Goal: Task Accomplishment & Management: Manage account settings

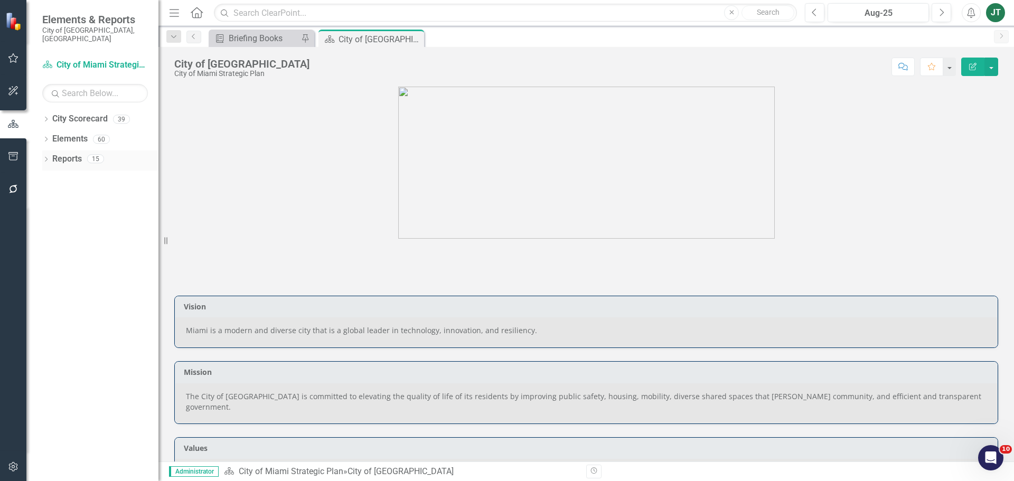
click at [48, 157] on icon "Dropdown" at bounding box center [45, 160] width 7 height 6
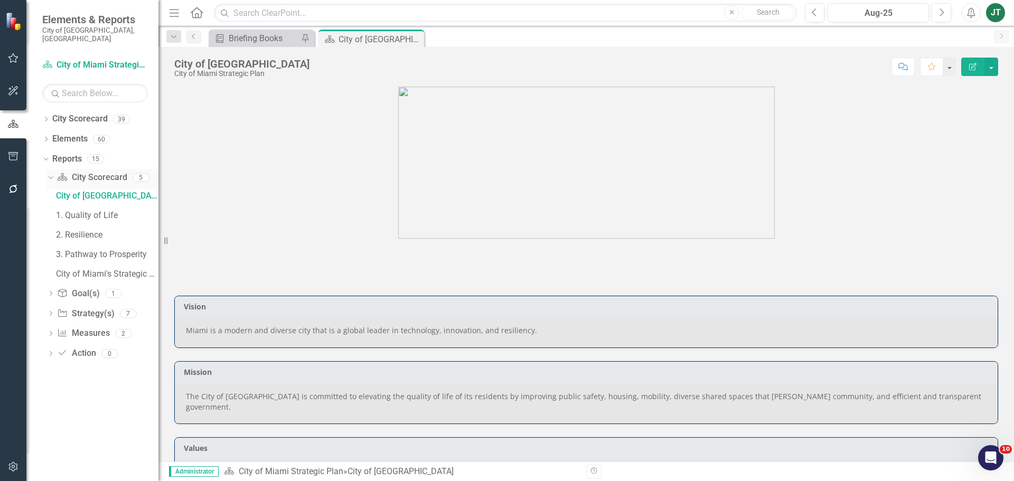
click at [50, 176] on icon at bounding box center [50, 177] width 5 height 3
click at [51, 176] on icon "Dropdown" at bounding box center [50, 179] width 7 height 6
click at [46, 116] on div "Dropdown" at bounding box center [45, 120] width 7 height 9
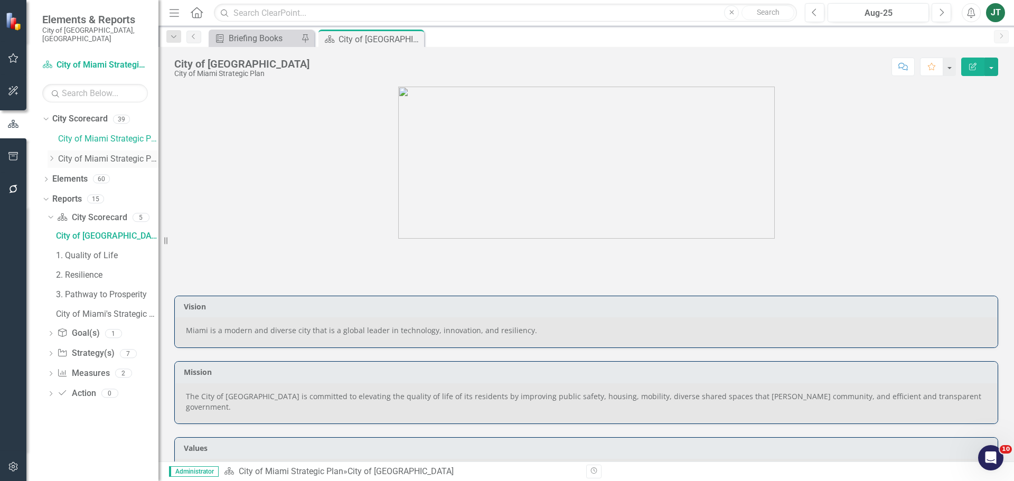
click at [50, 155] on icon "Dropdown" at bounding box center [52, 158] width 8 height 6
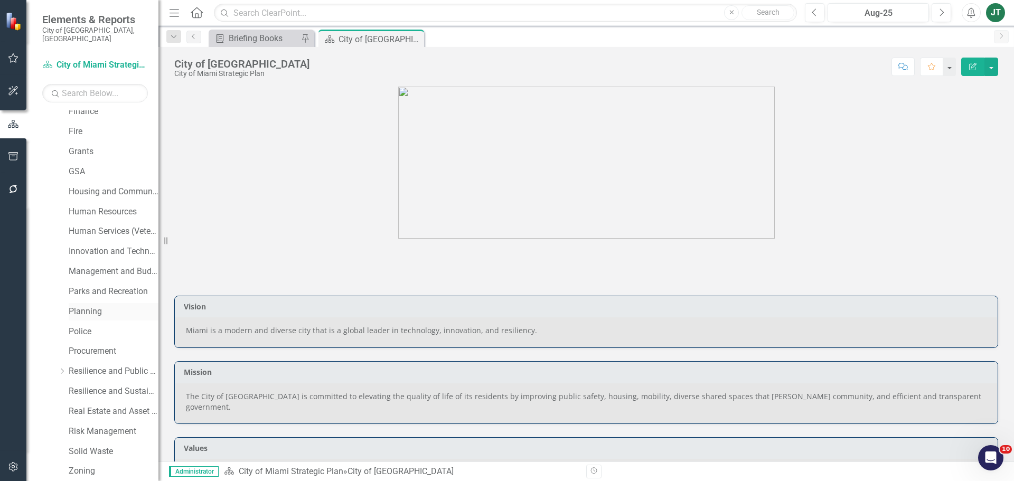
scroll to position [317, 0]
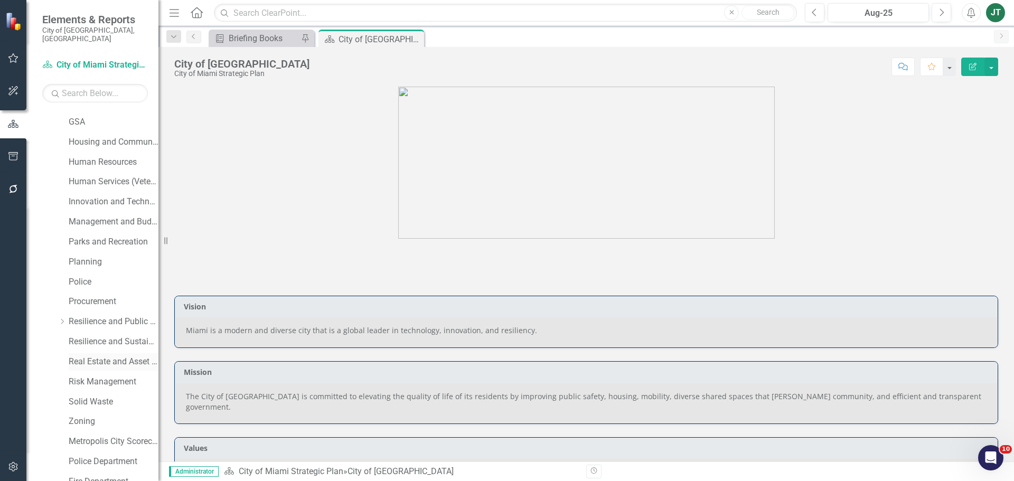
click at [106, 356] on link "Real Estate and Asset Management" at bounding box center [114, 362] width 90 height 12
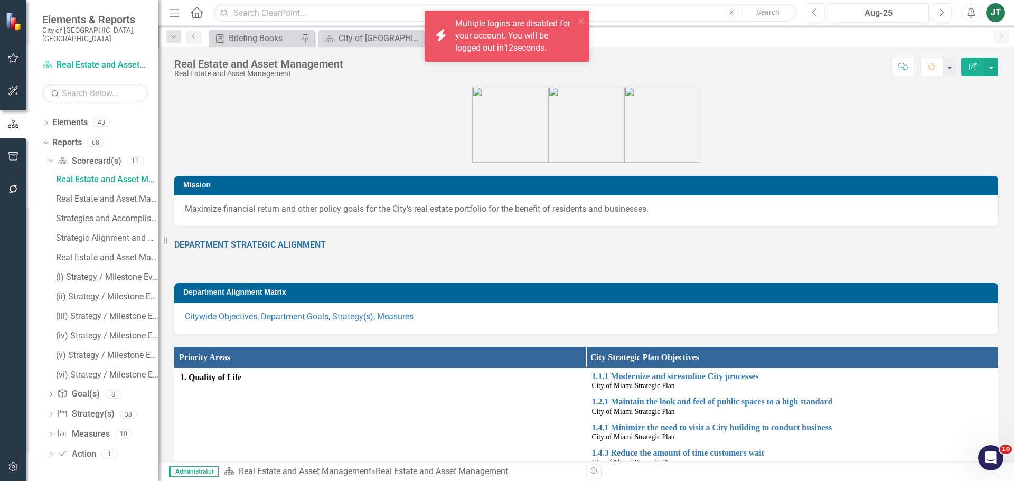
scroll to position [48, 0]
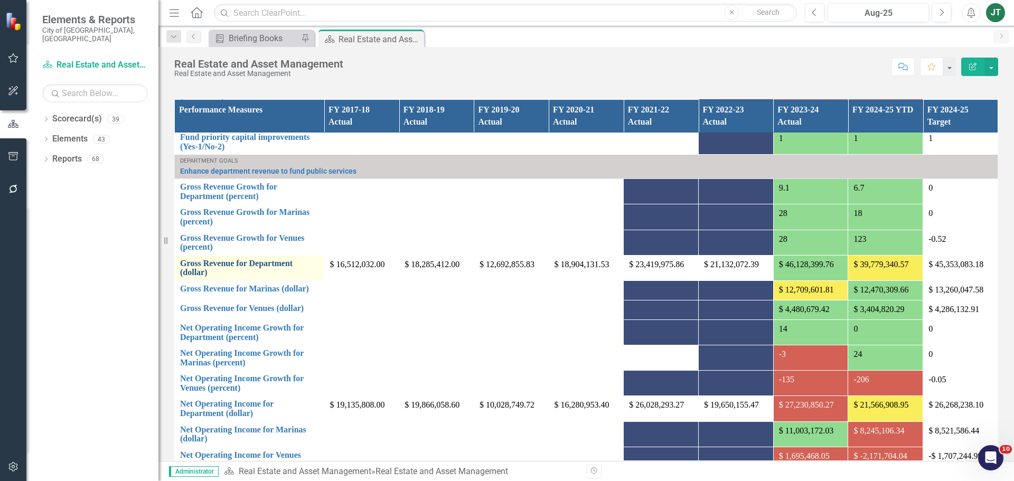
scroll to position [995, 0]
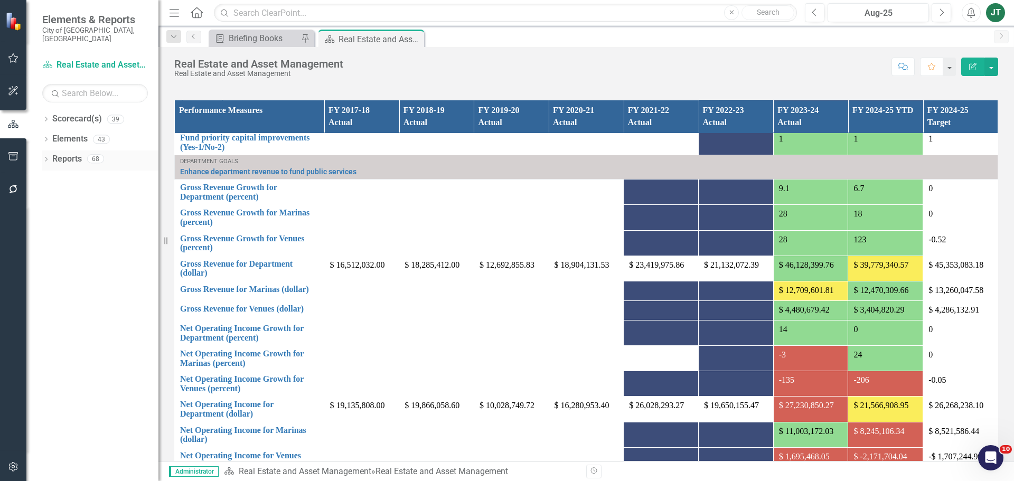
click at [67, 153] on link "Reports" at bounding box center [67, 159] width 30 height 12
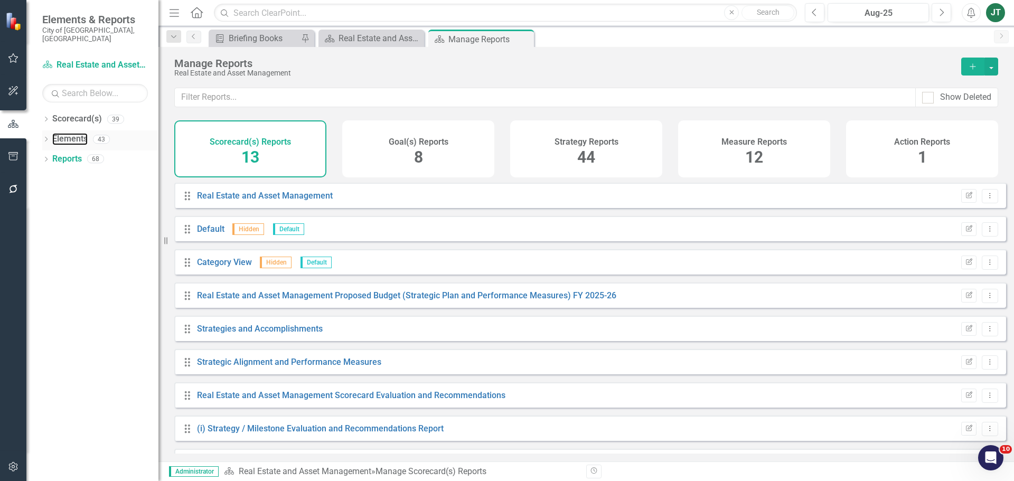
drag, startPoint x: 70, startPoint y: 128, endPoint x: 102, endPoint y: 135, distance: 32.3
click at [70, 133] on link "Elements" at bounding box center [69, 139] width 35 height 12
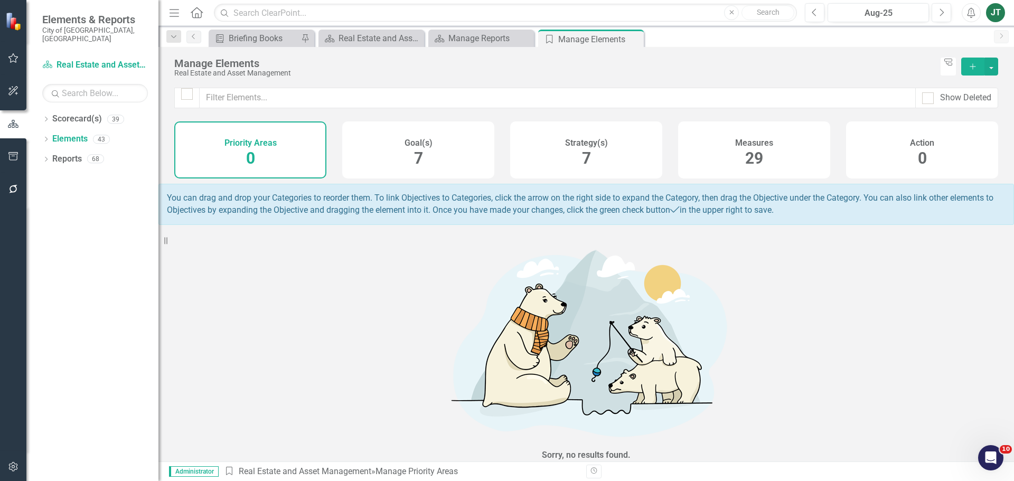
click at [591, 154] on div "Strategy(s) 7" at bounding box center [586, 149] width 152 height 57
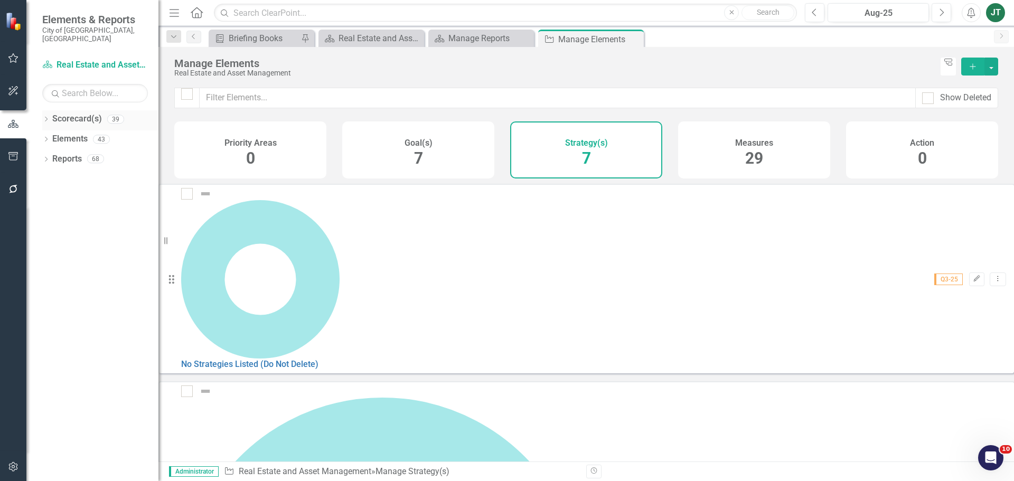
click at [48, 117] on icon "Dropdown" at bounding box center [45, 120] width 7 height 6
click at [48, 197] on icon "Dropdown" at bounding box center [45, 200] width 7 height 6
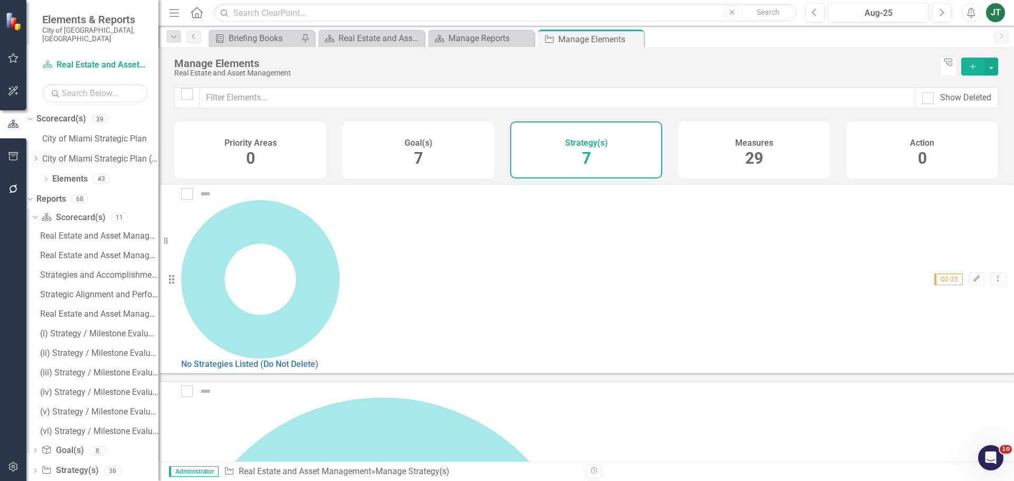
click at [40, 155] on icon "Dropdown" at bounding box center [36, 158] width 8 height 6
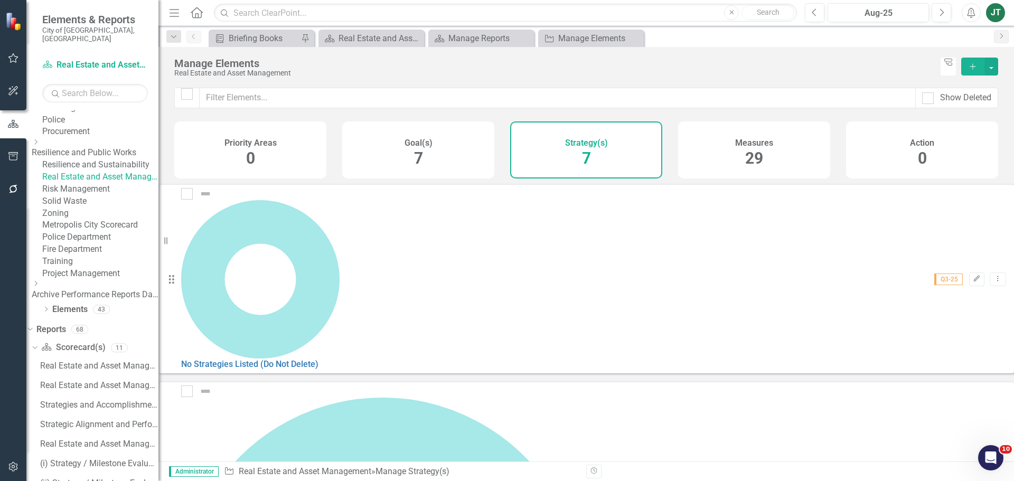
scroll to position [370, 0]
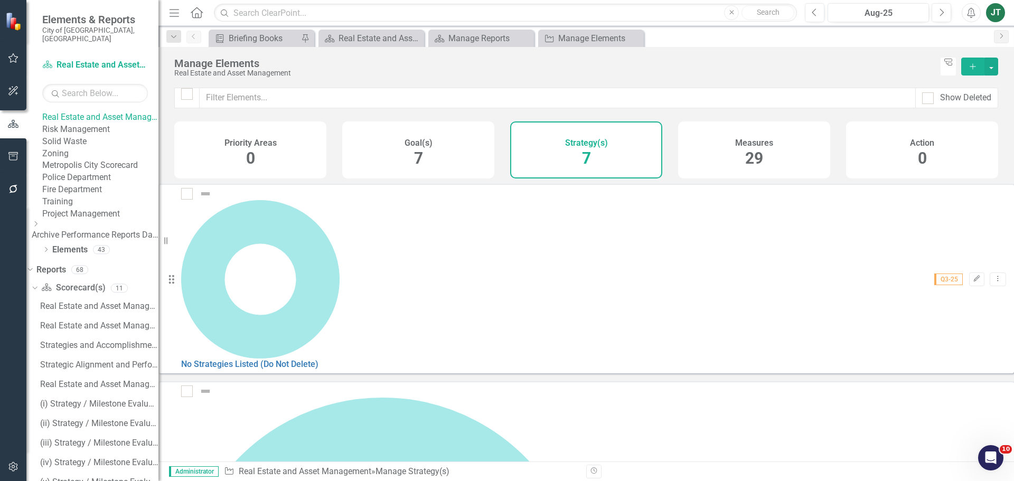
click at [85, 136] on link "Risk Management" at bounding box center [100, 130] width 116 height 12
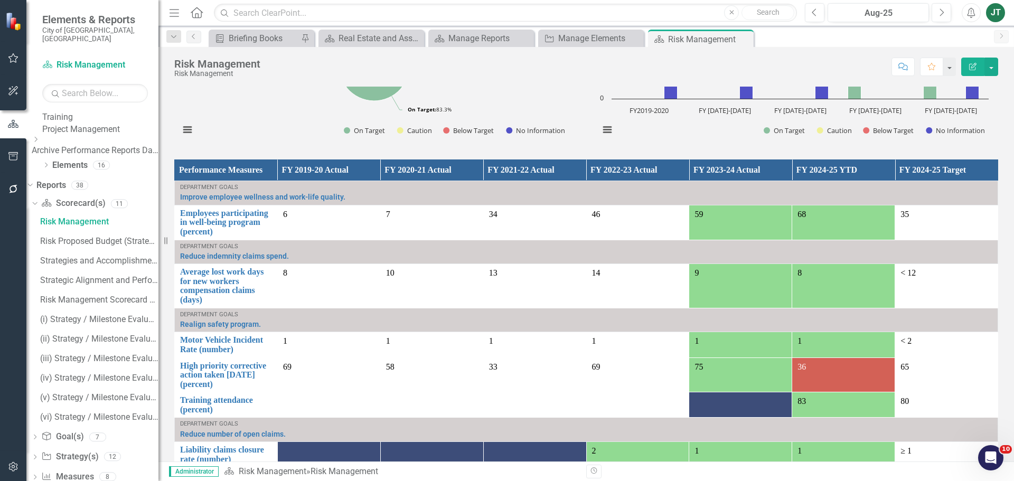
scroll to position [686, 0]
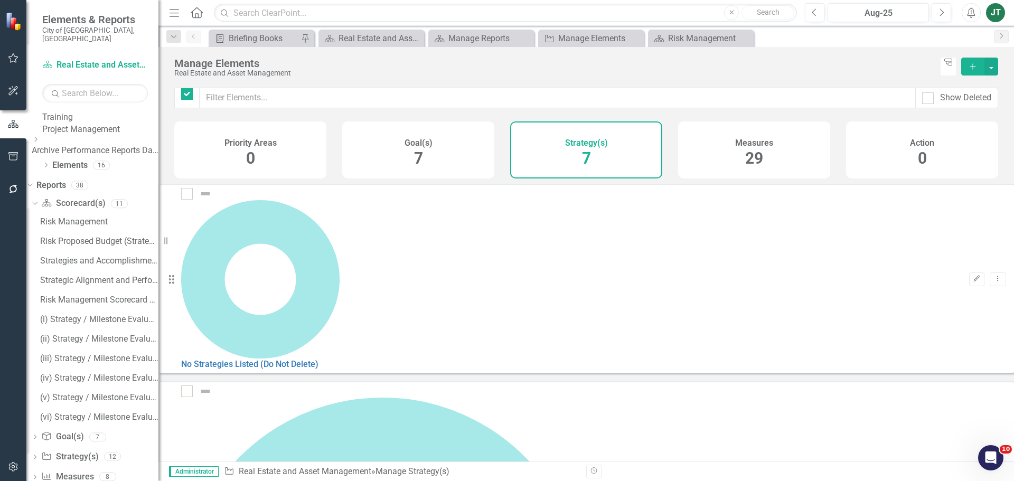
checkbox input "false"
click at [91, 51] on link "Risk Management" at bounding box center [100, 45] width 116 height 12
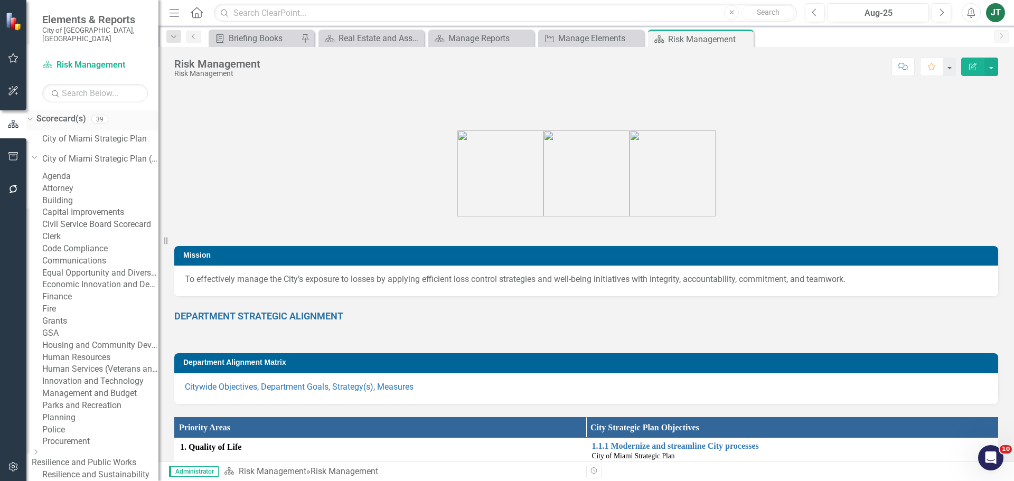
click at [32, 115] on icon "Dropdown" at bounding box center [29, 118] width 6 height 7
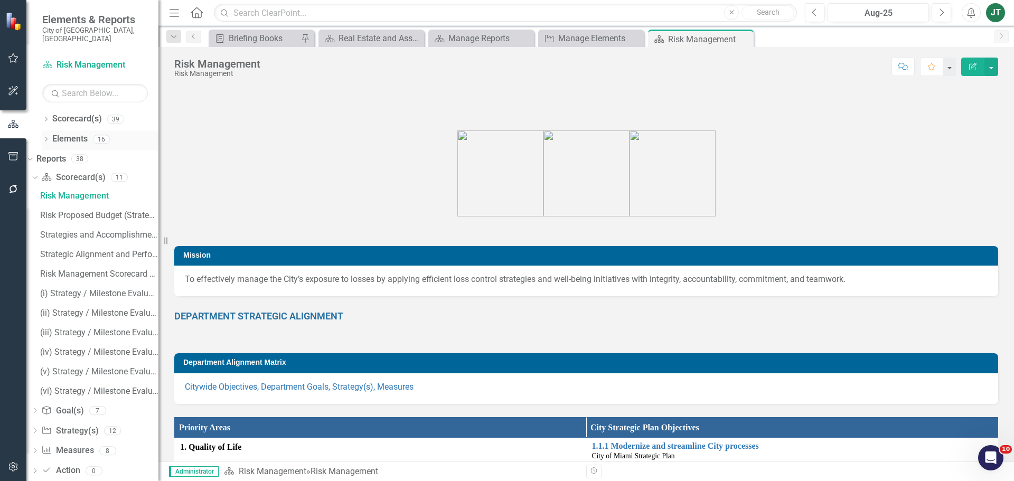
click at [77, 133] on link "Elements" at bounding box center [69, 139] width 35 height 12
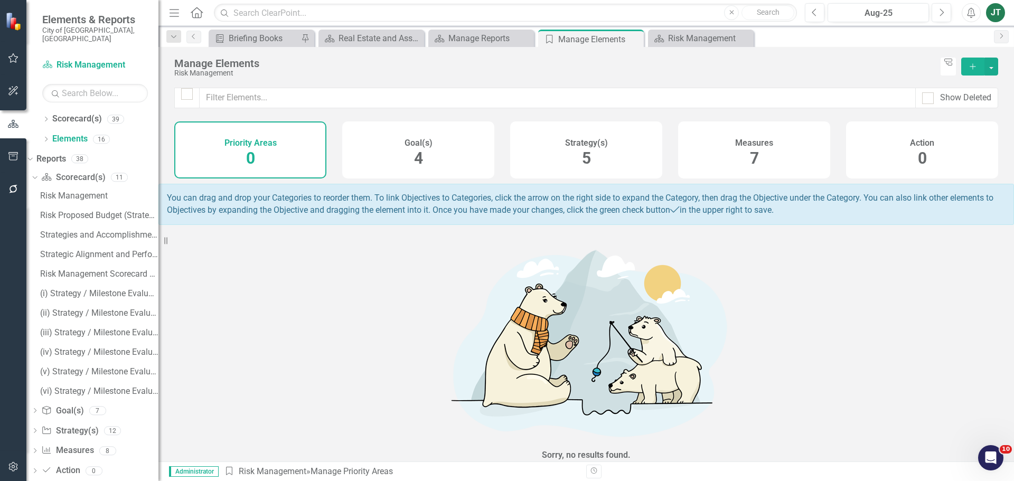
click at [624, 167] on div "Strategy(s) 5" at bounding box center [586, 149] width 152 height 57
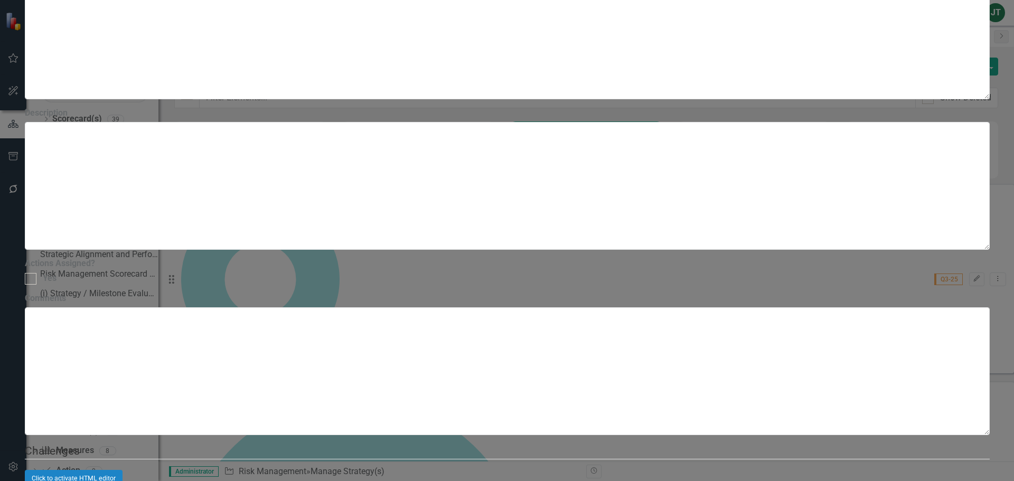
drag, startPoint x: 512, startPoint y: 61, endPoint x: 298, endPoint y: 78, distance: 214.5
click at [281, 80] on div "Update Fields Edit Fields Milestones Update Data Series Charts Links Link Map N…" at bounding box center [507, 251] width 965 height 4459
drag, startPoint x: 331, startPoint y: 72, endPoint x: 346, endPoint y: 59, distance: 20.2
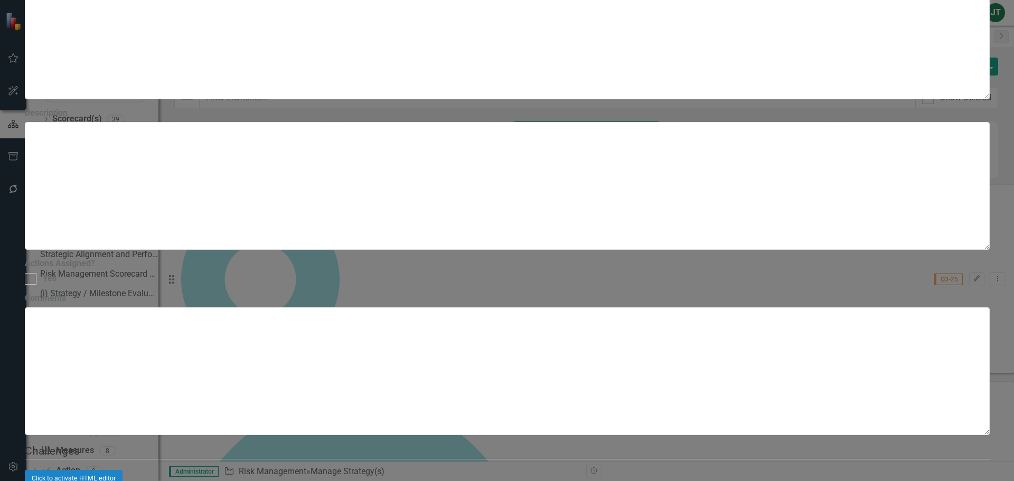
drag, startPoint x: 513, startPoint y: 58, endPoint x: 288, endPoint y: 69, distance: 225.2
click at [279, 67] on div "Update Fields Edit Fields Milestones Update Data Series Charts Links Link Map N…" at bounding box center [507, 251] width 965 height 4459
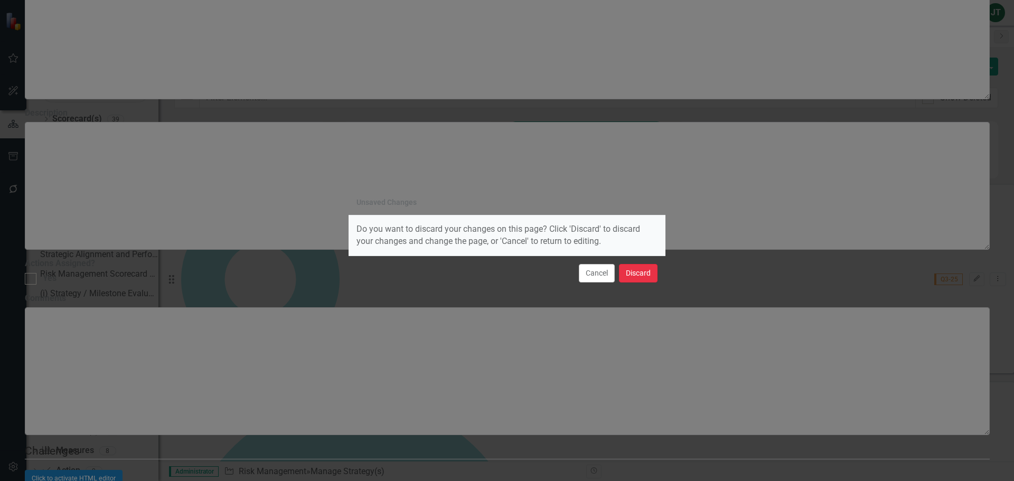
click at [629, 267] on button "Discard" at bounding box center [638, 273] width 39 height 18
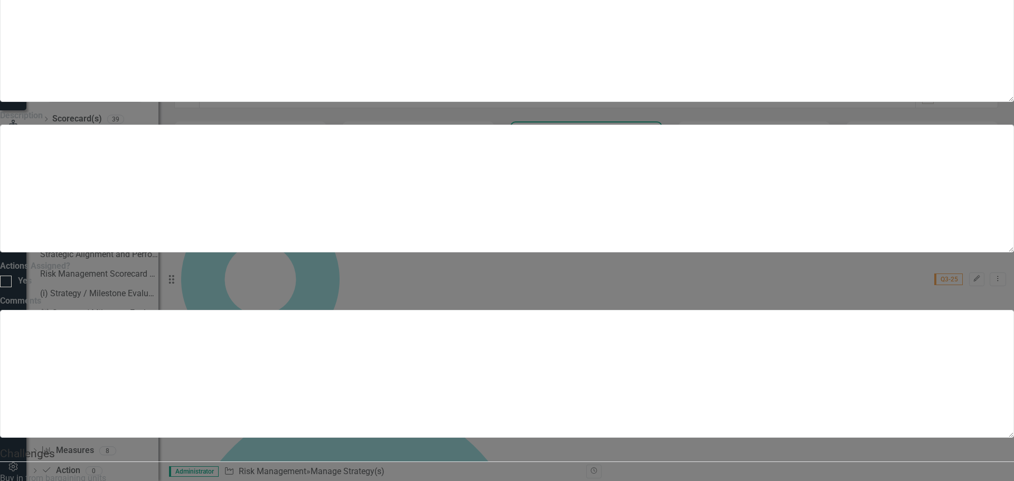
drag, startPoint x: 525, startPoint y: 60, endPoint x: 369, endPoint y: 55, distance: 156.3
click at [267, 57] on div "Update Fields Edit Fields Milestones Update Data Series Charts Links Link Map N…" at bounding box center [507, 251] width 1014 height 4477
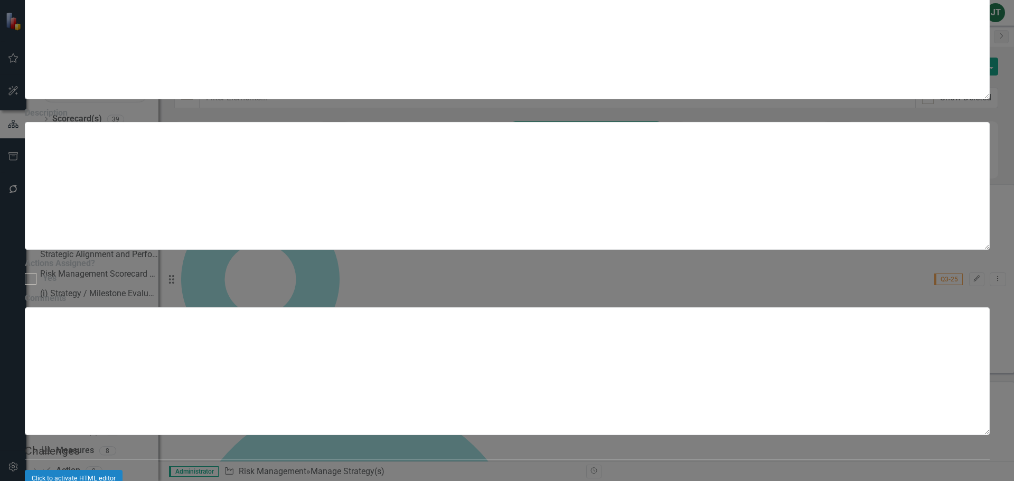
drag, startPoint x: 515, startPoint y: 60, endPoint x: 299, endPoint y: 65, distance: 216.0
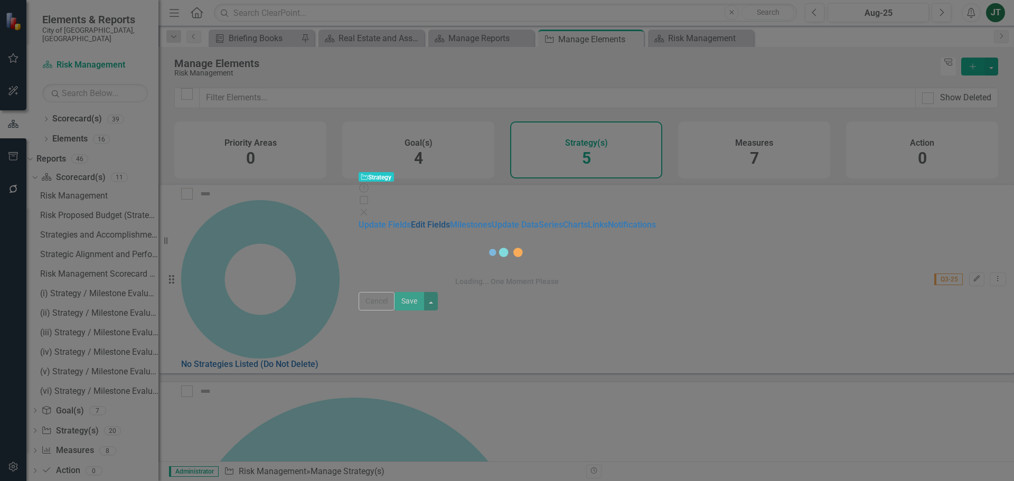
click at [411, 220] on link "Edit Fields" at bounding box center [430, 225] width 39 height 10
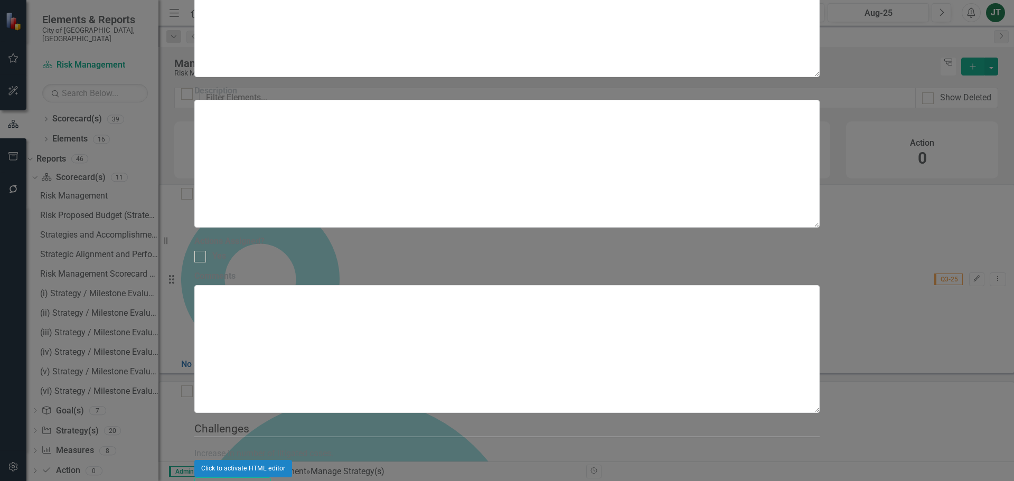
drag, startPoint x: 486, startPoint y: 61, endPoint x: 284, endPoint y: 61, distance: 202.7
click at [283, 61] on div "Update Fields Edit Fields Milestones Update Data Series Charts Links Link Map N…" at bounding box center [507, 251] width 626 height 4428
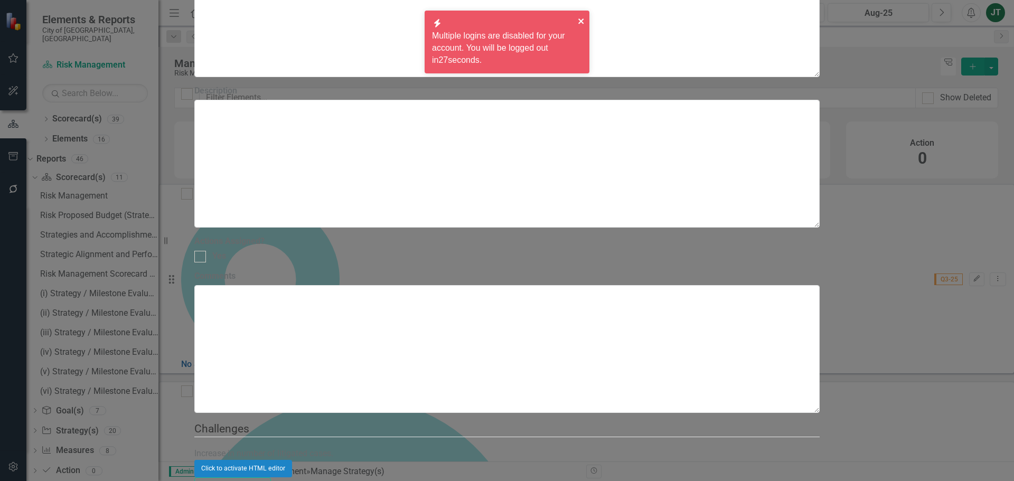
click at [579, 19] on icon "close" at bounding box center [580, 20] width 5 height 5
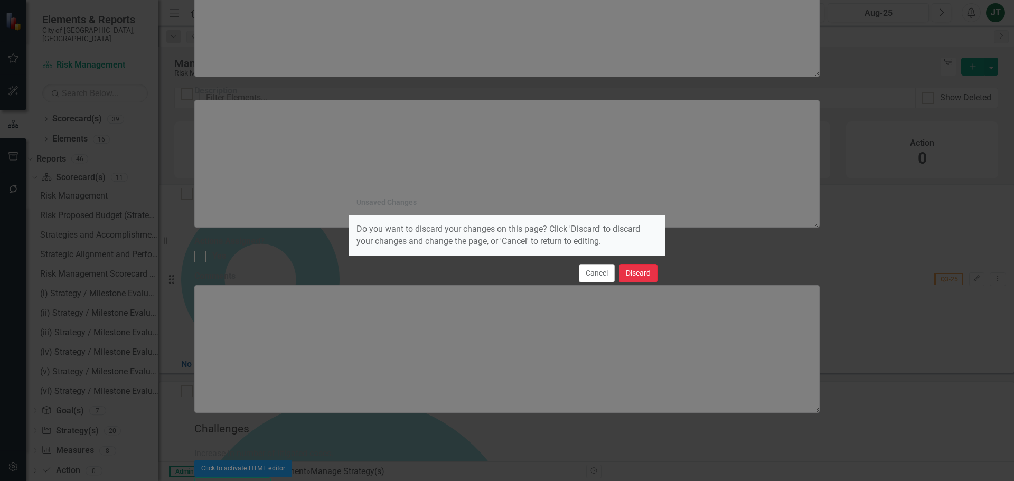
click at [634, 269] on button "Discard" at bounding box center [638, 273] width 39 height 18
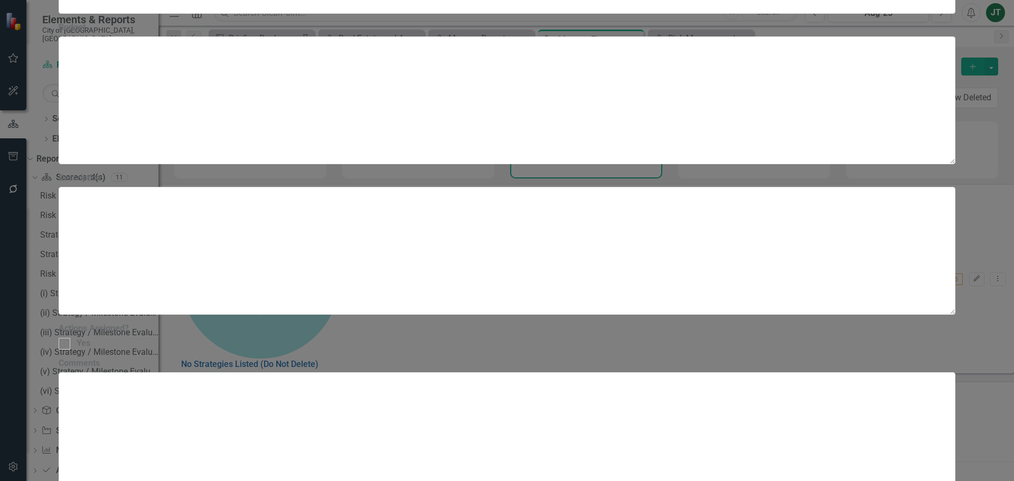
drag, startPoint x: 433, startPoint y: 63, endPoint x: 543, endPoint y: 64, distance: 109.8
drag, startPoint x: 612, startPoint y: 62, endPoint x: 317, endPoint y: 65, distance: 295.2
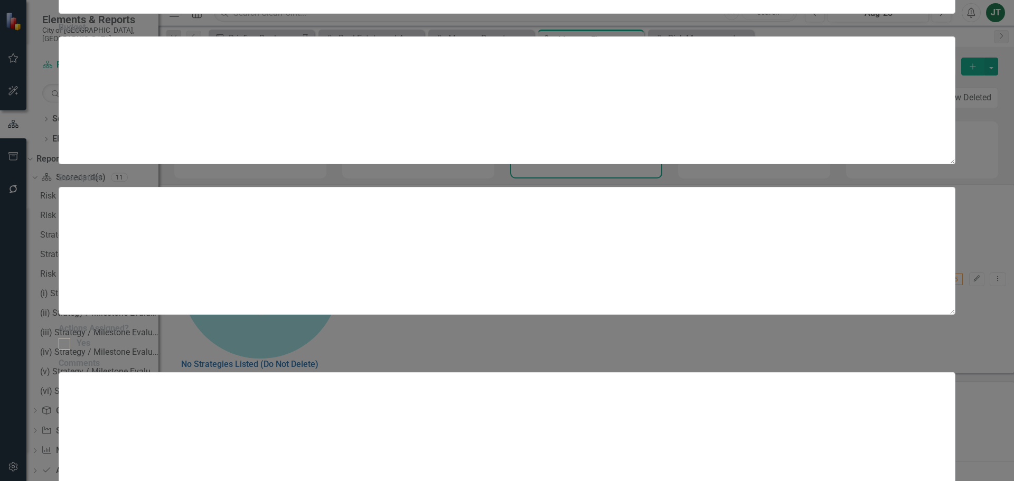
drag, startPoint x: 507, startPoint y: 60, endPoint x: 248, endPoint y: 66, distance: 258.8
click at [239, 65] on div "Update Fields Edit Fields Milestones Update Data Series Charts Links Link Map N…" at bounding box center [507, 251] width 897 height 4473
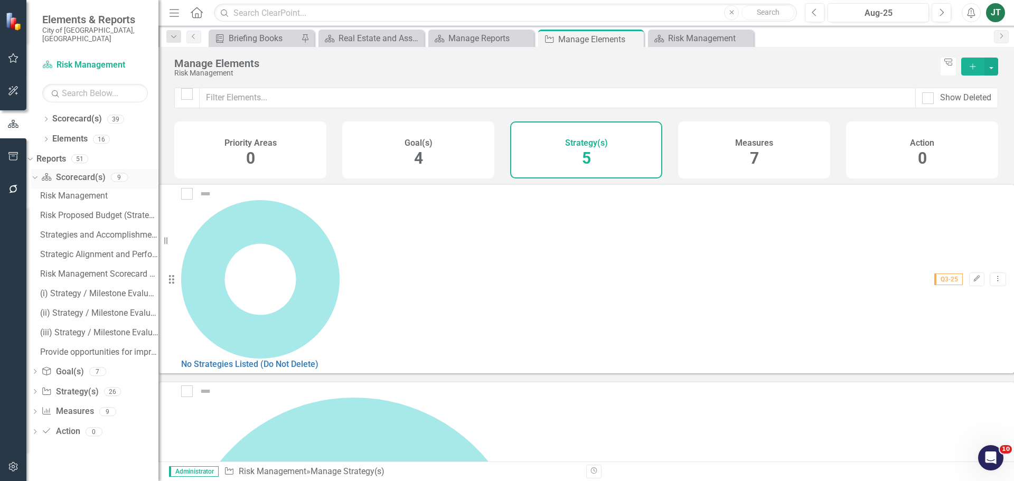
click at [36, 173] on icon "Dropdown" at bounding box center [34, 176] width 6 height 7
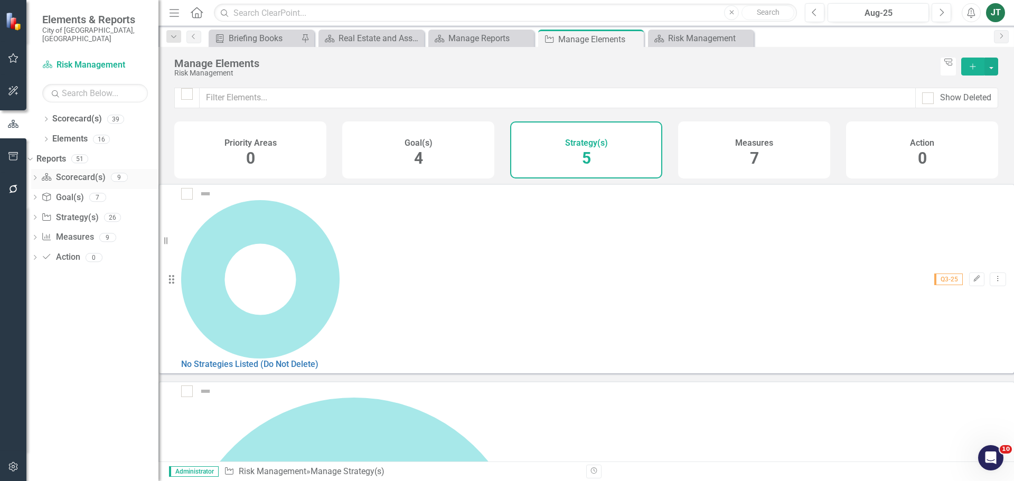
click at [39, 176] on icon "Dropdown" at bounding box center [34, 179] width 7 height 6
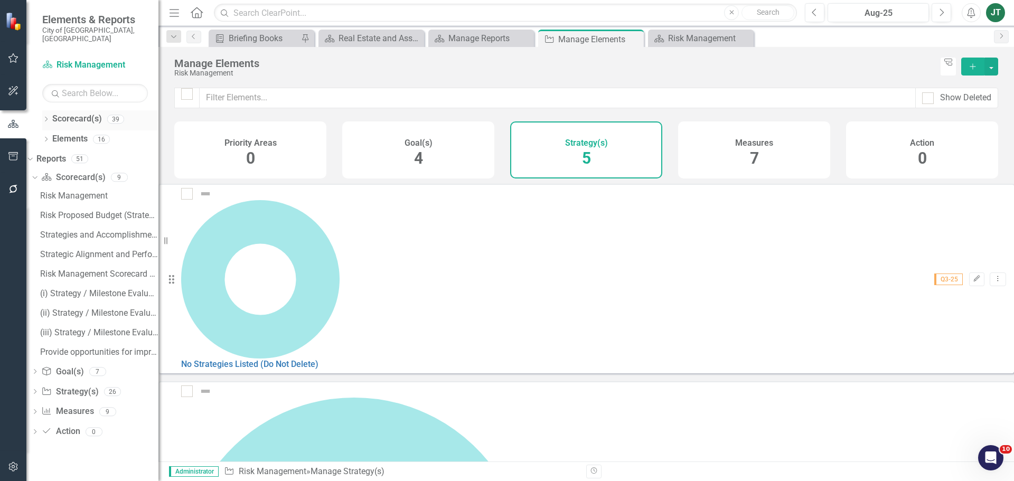
click at [45, 117] on icon "Dropdown" at bounding box center [45, 120] width 7 height 6
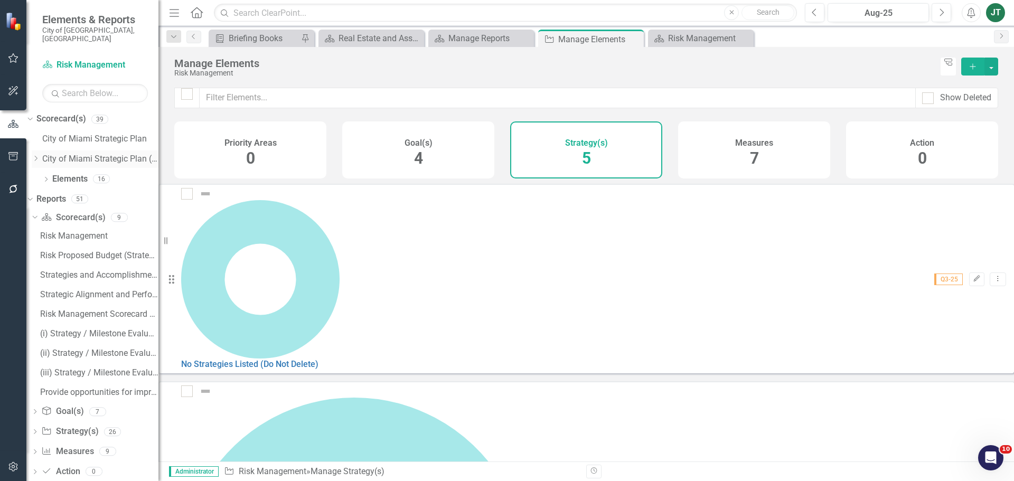
click at [40, 155] on icon "Dropdown" at bounding box center [36, 158] width 8 height 6
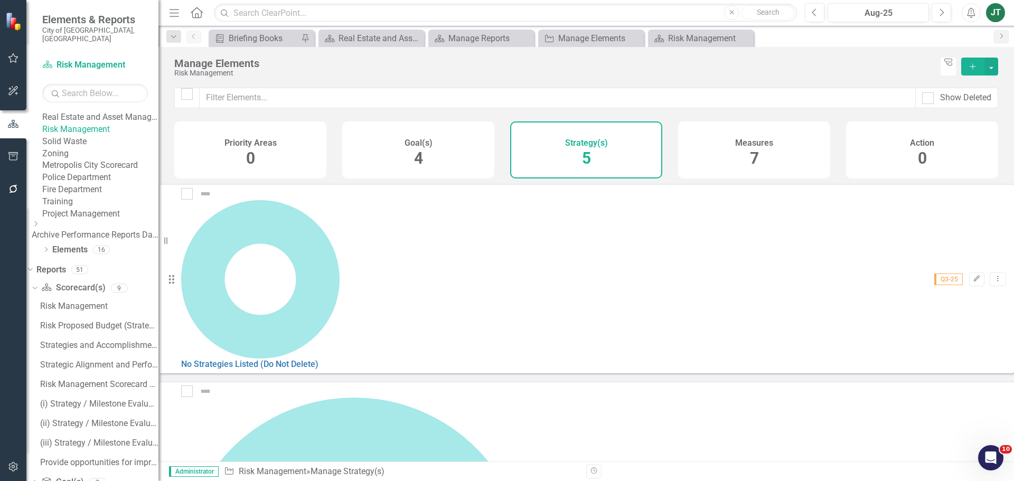
scroll to position [422, 0]
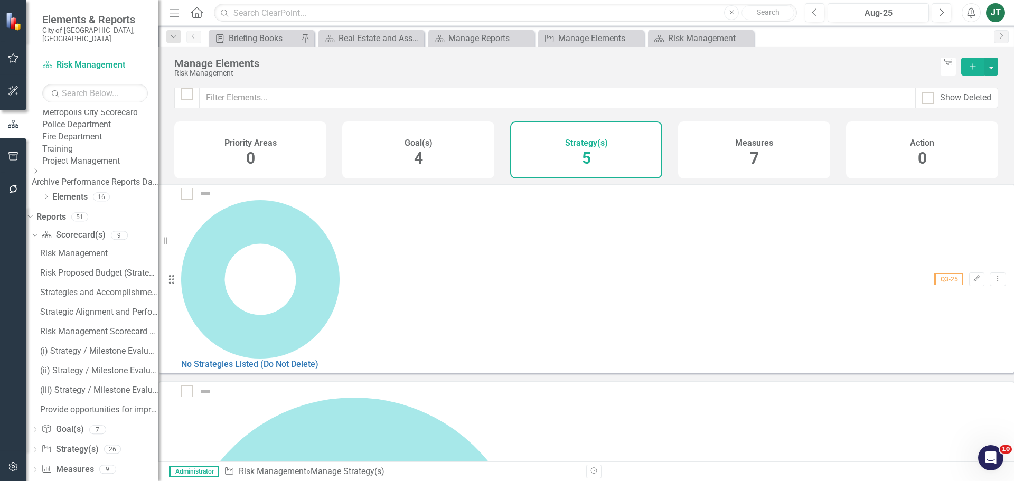
click at [91, 95] on link "Solid Waste" at bounding box center [100, 89] width 116 height 12
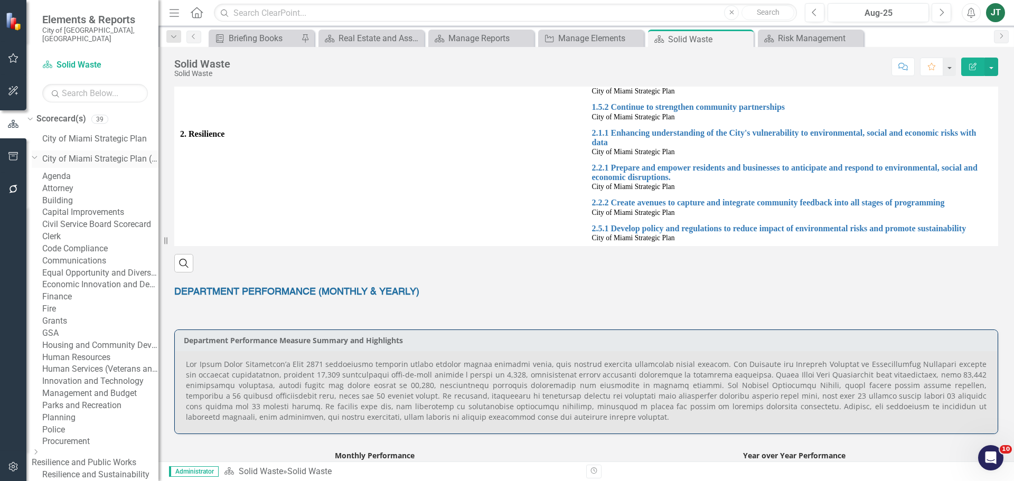
click at [38, 153] on icon "Dropdown" at bounding box center [35, 157] width 6 height 8
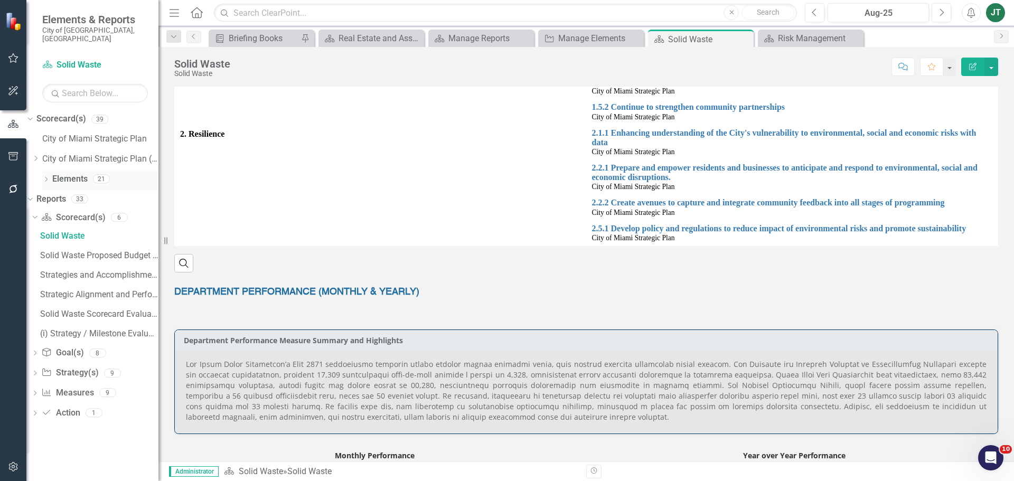
click at [70, 173] on link "Elements" at bounding box center [69, 179] width 35 height 12
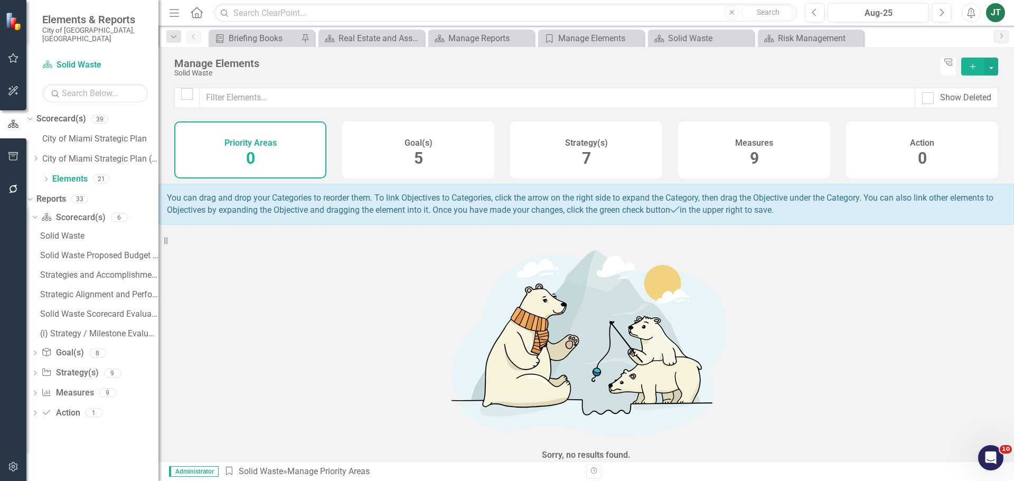
click at [598, 145] on h4 "Strategy(s)" at bounding box center [586, 143] width 43 height 10
